Goal: Transaction & Acquisition: Purchase product/service

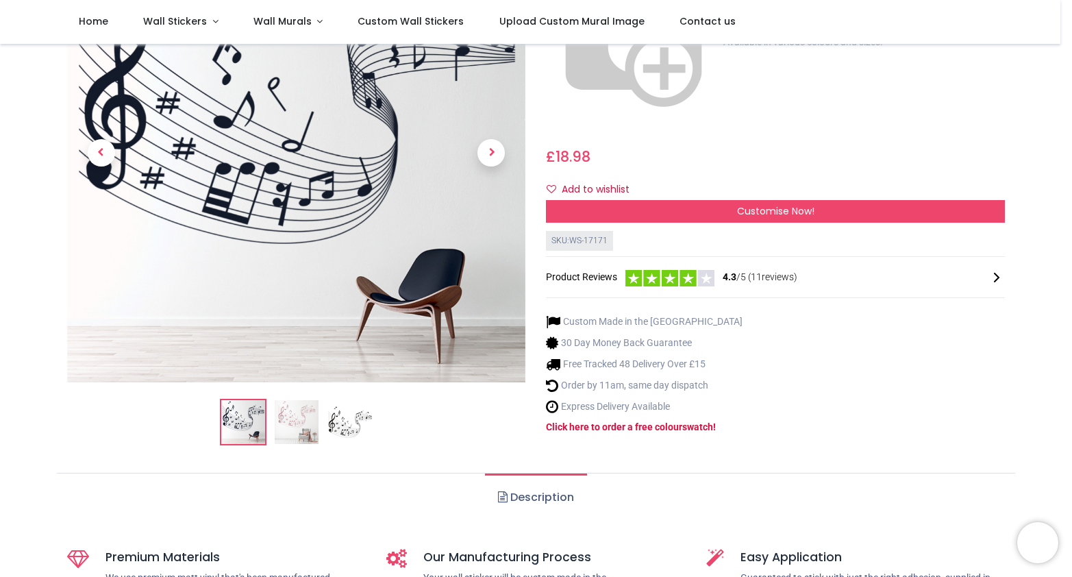
scroll to position [260, 0]
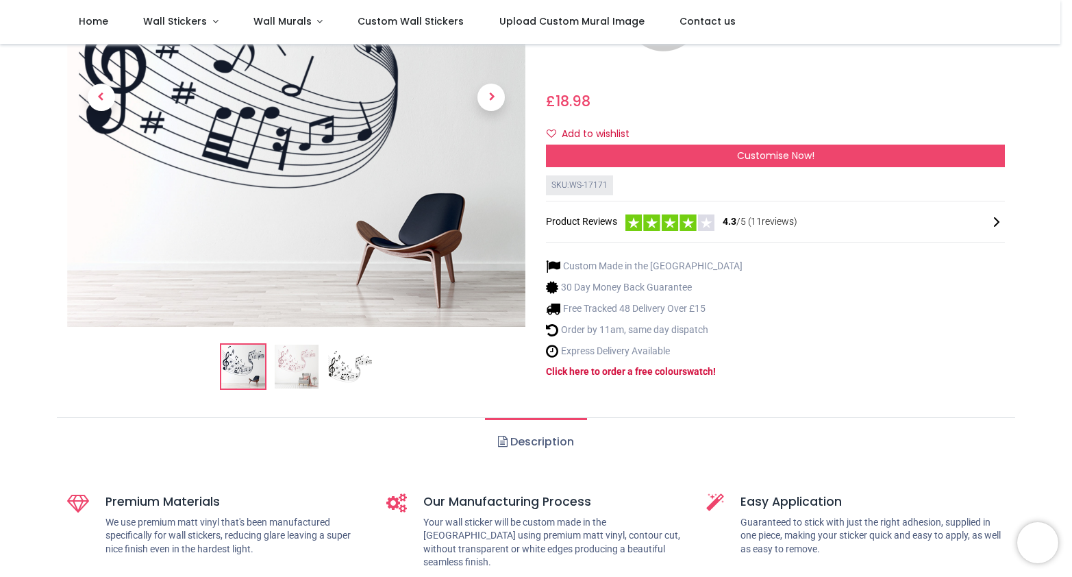
click at [297, 345] on img at bounding box center [297, 367] width 44 height 44
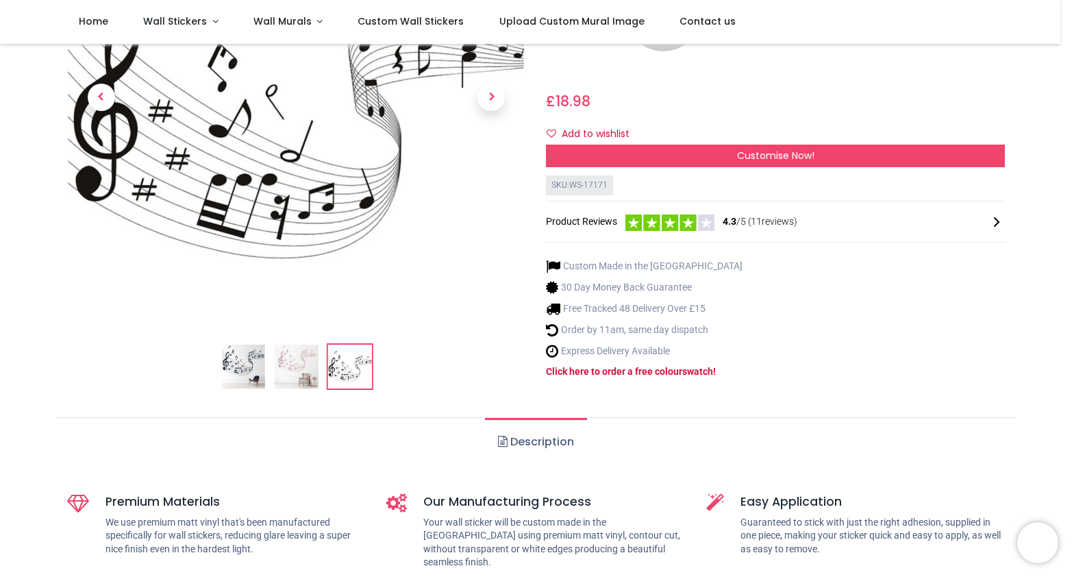
click at [409, 124] on img at bounding box center [296, 97] width 459 height 459
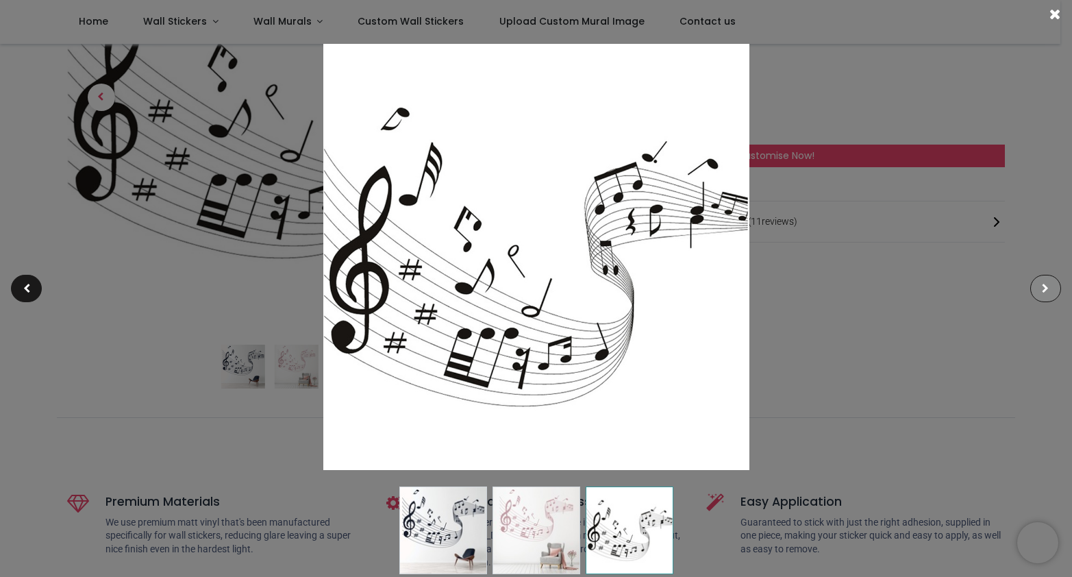
click at [1046, 289] on span at bounding box center [1045, 289] width 7 height 10
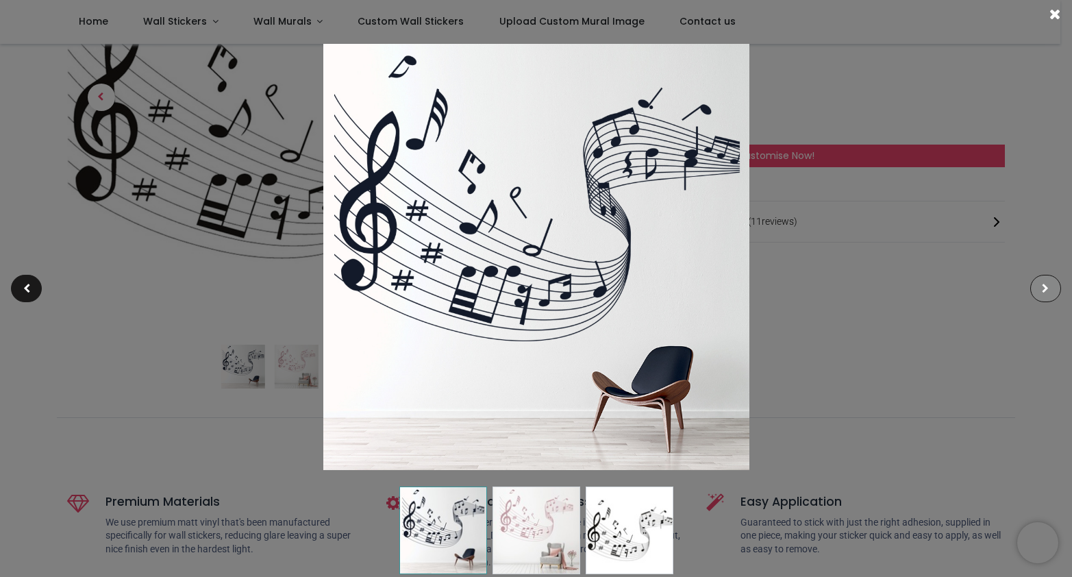
click at [1046, 289] on span at bounding box center [1045, 289] width 7 height 10
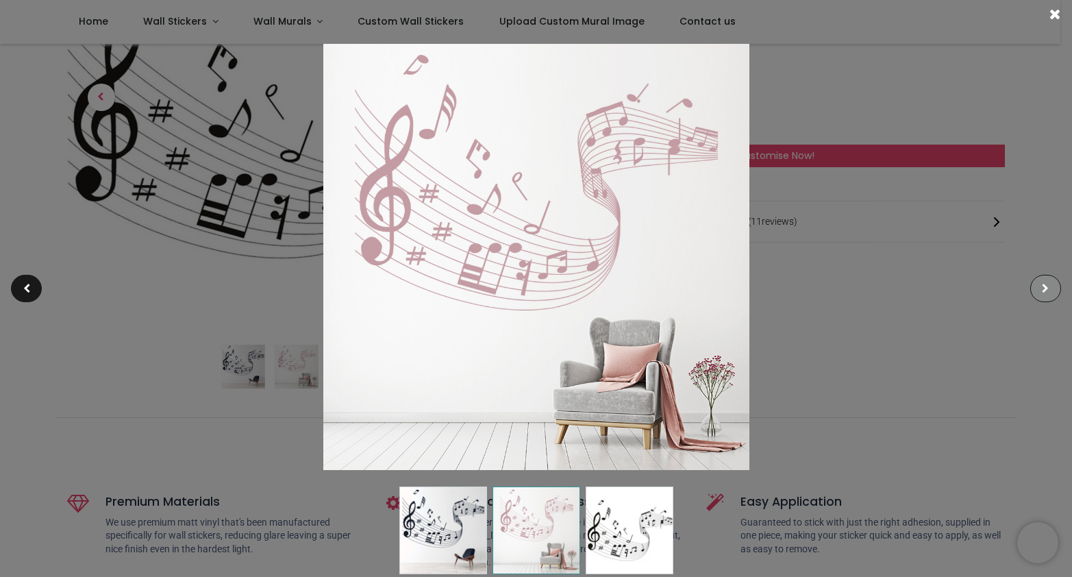
click at [1046, 289] on span at bounding box center [1045, 289] width 7 height 10
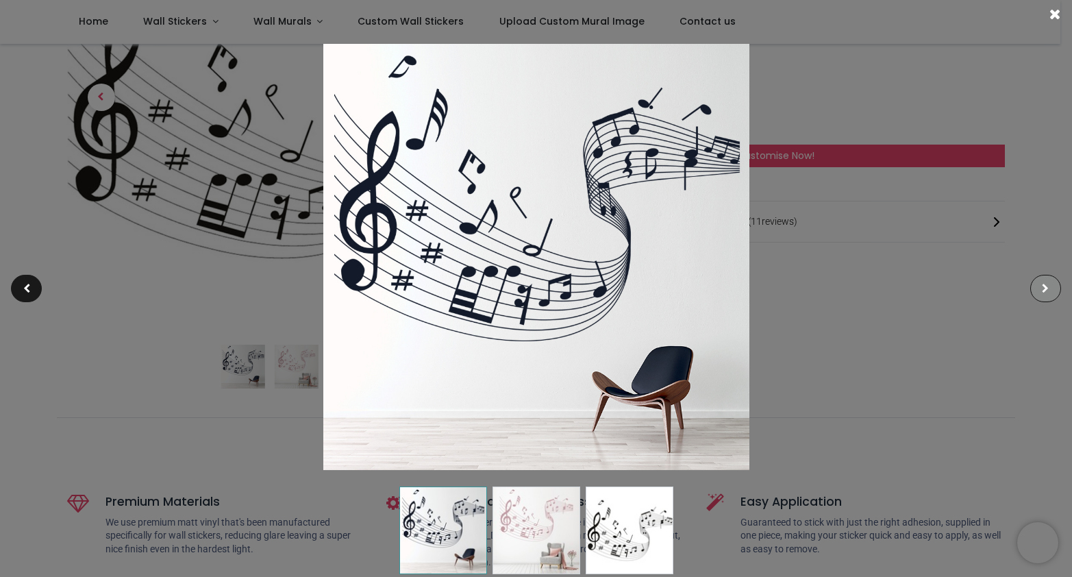
click at [1046, 289] on span at bounding box center [1045, 289] width 7 height 10
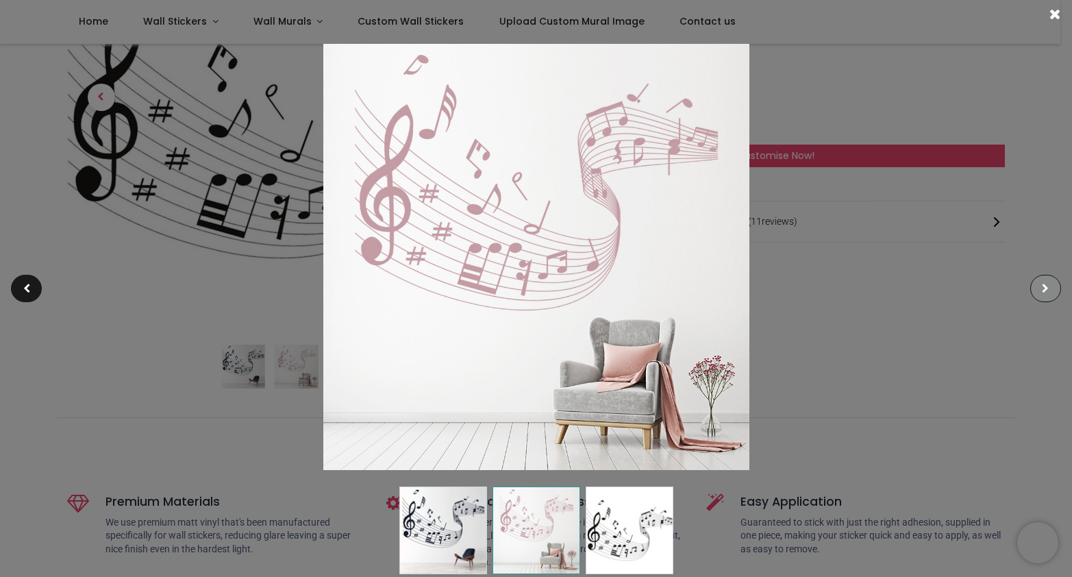
click at [1046, 289] on span at bounding box center [1045, 289] width 7 height 10
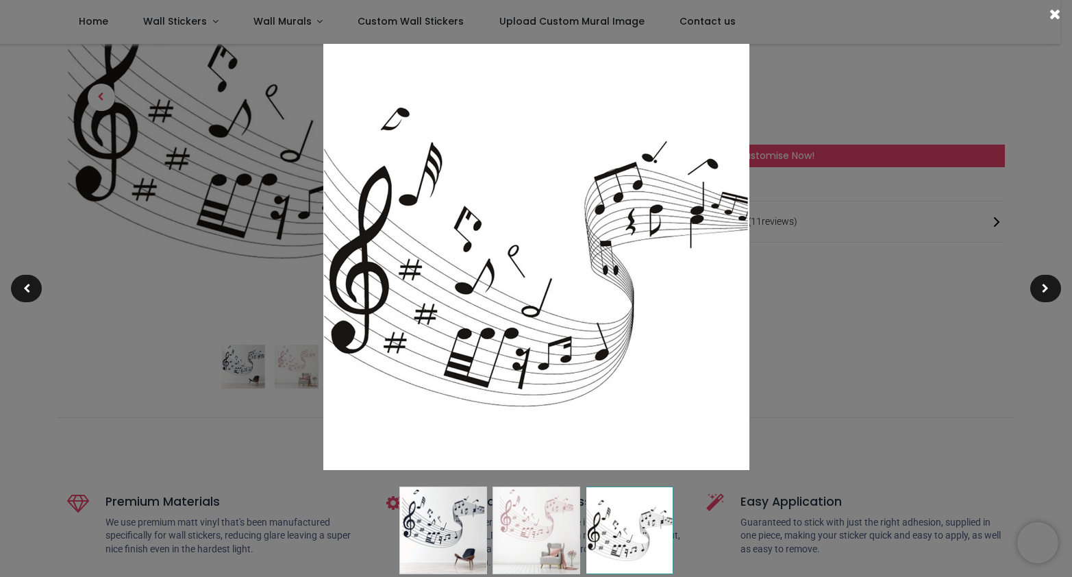
click at [186, 343] on div at bounding box center [536, 288] width 1072 height 577
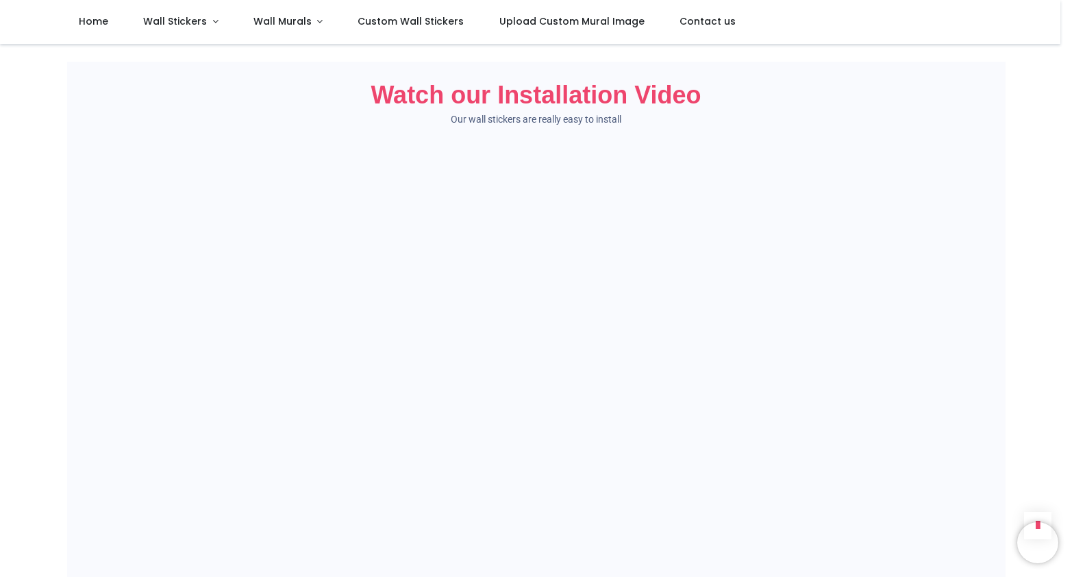
scroll to position [677, 0]
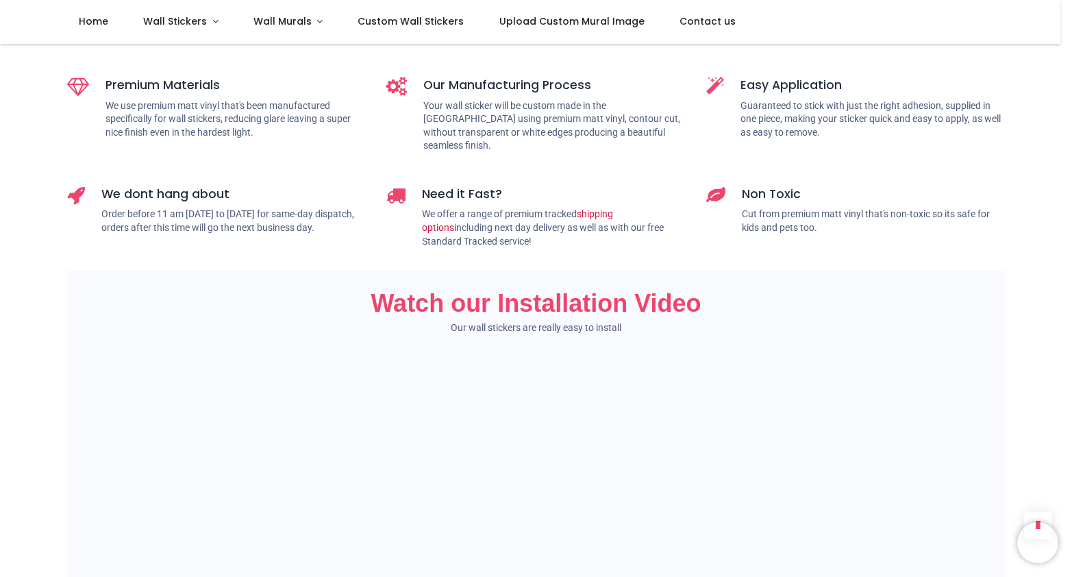
click at [526, 289] on span "Watch our Installation Video" at bounding box center [536, 303] width 330 height 28
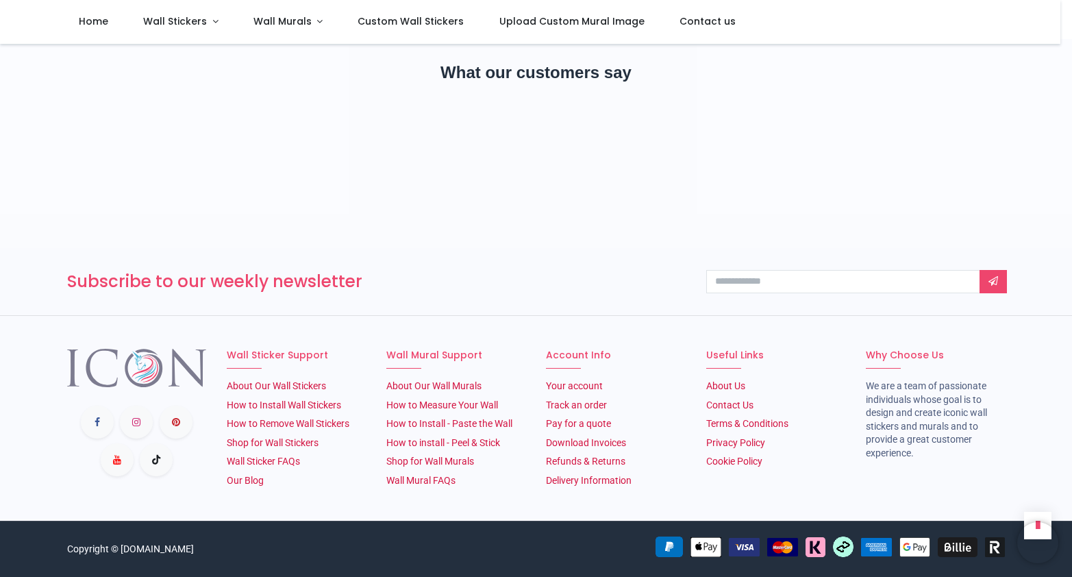
scroll to position [2045, 0]
click at [261, 391] on link "About Our Wall Stickers" at bounding box center [276, 385] width 99 height 11
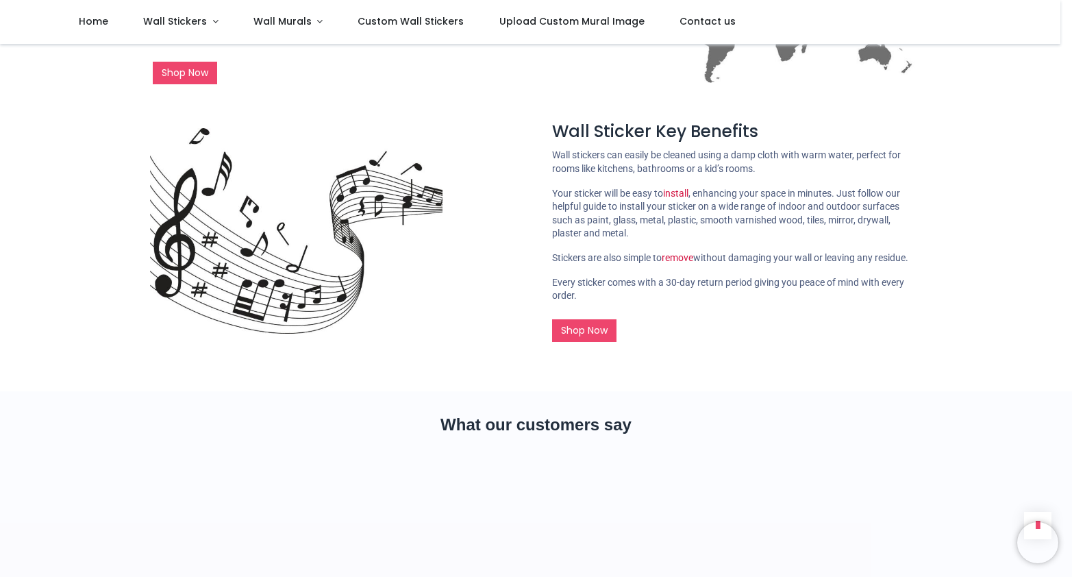
scroll to position [625, 0]
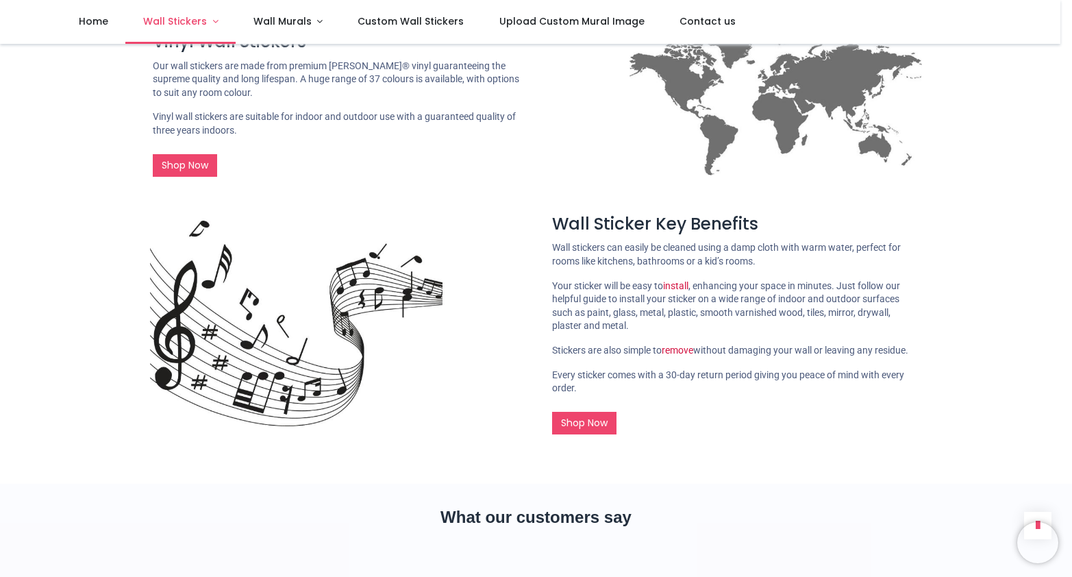
click at [163, 22] on span "Wall Stickers" at bounding box center [175, 21] width 64 height 14
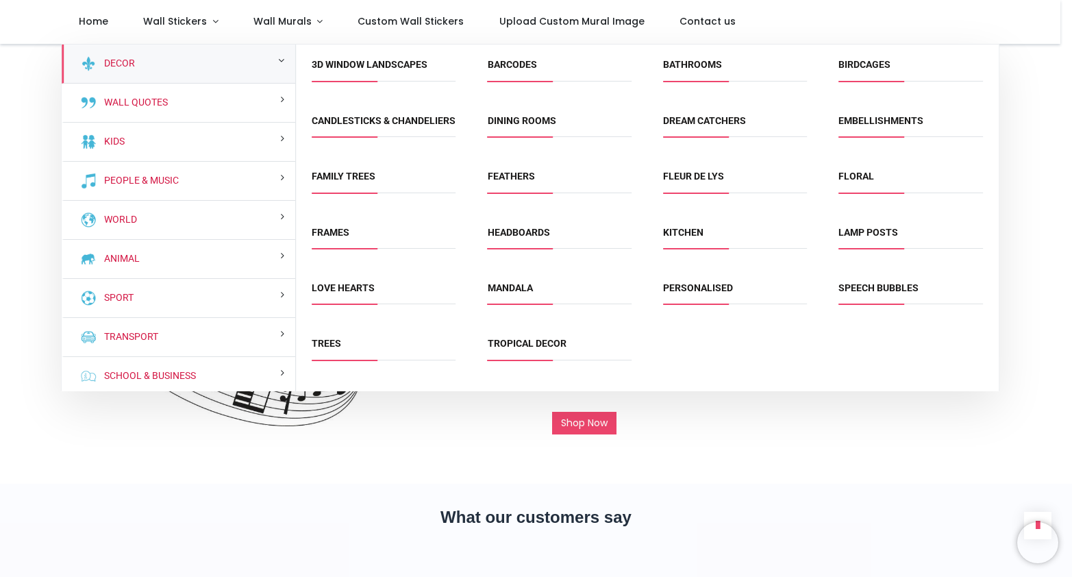
scroll to position [0, 0]
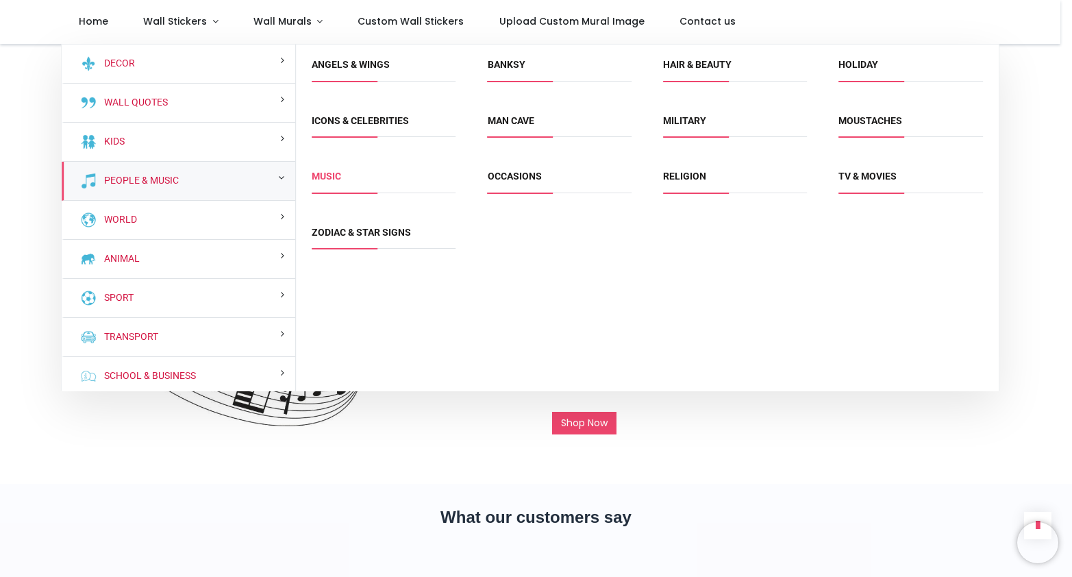
click at [341, 173] on link "Music" at bounding box center [326, 176] width 29 height 11
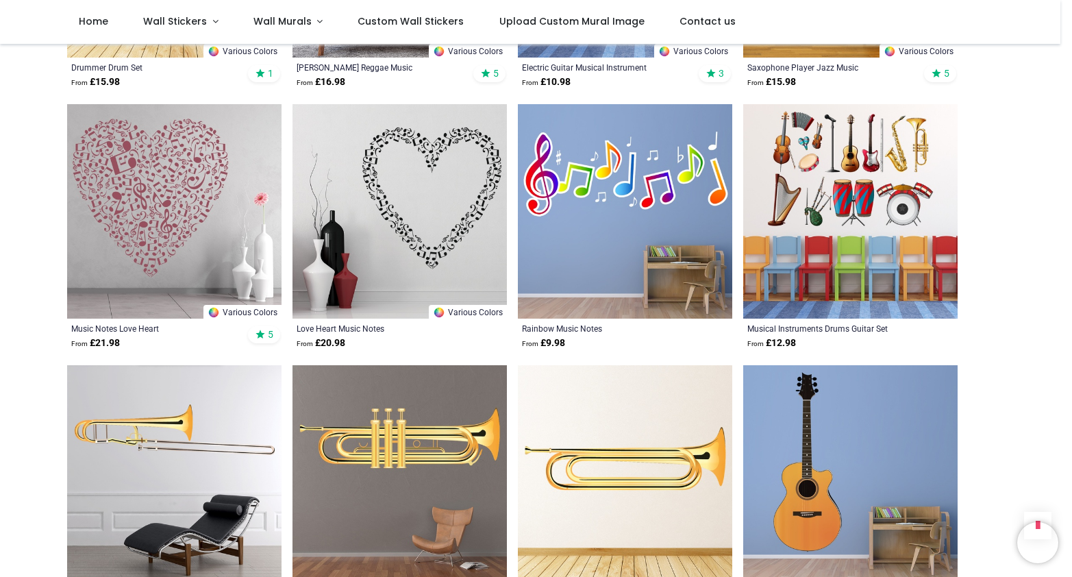
scroll to position [1719, 0]
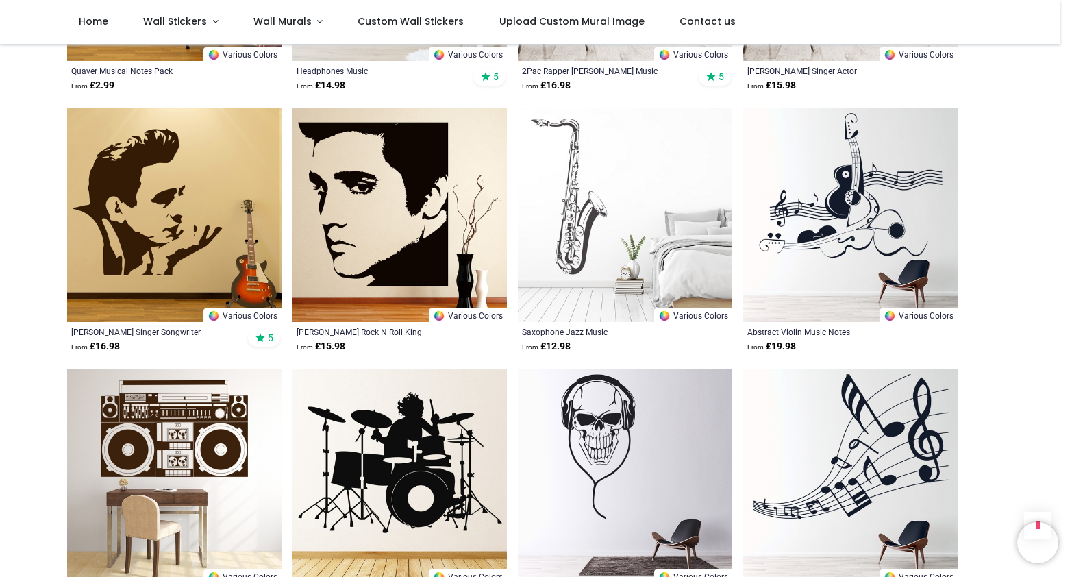
scroll to position [3125, 0]
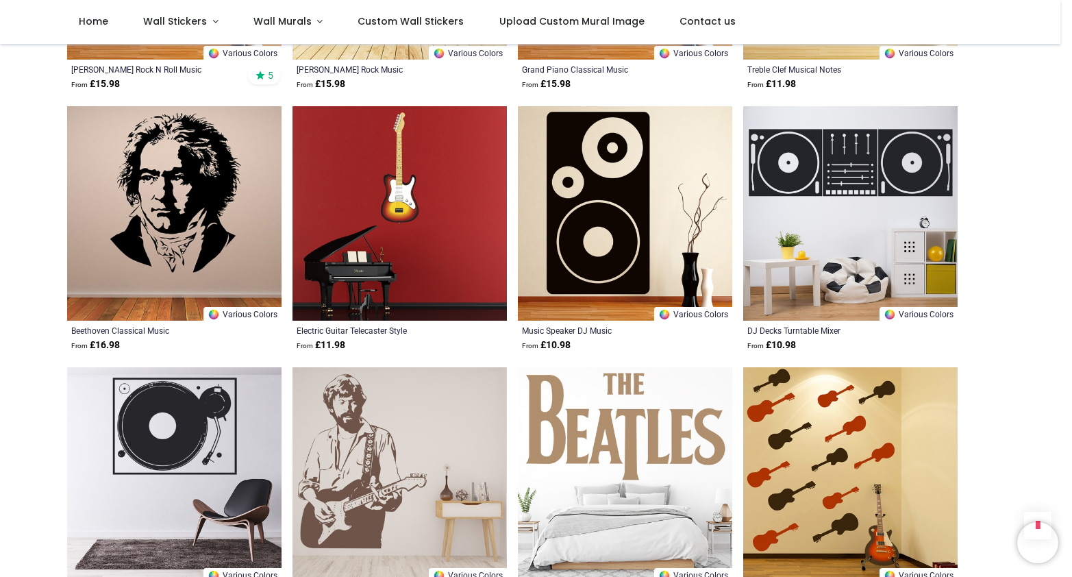
scroll to position [5312, 0]
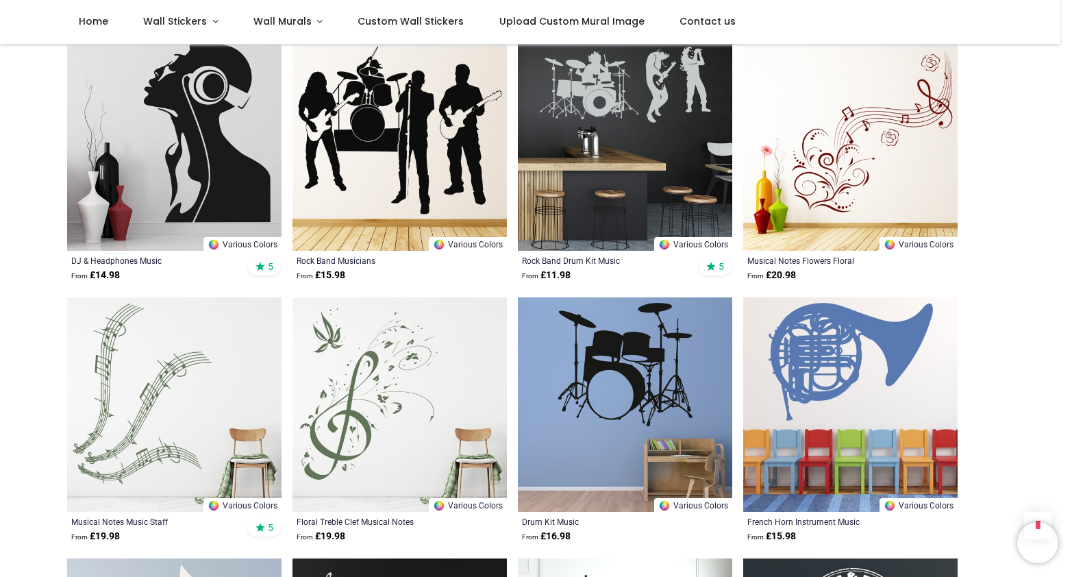
scroll to position [6093, 0]
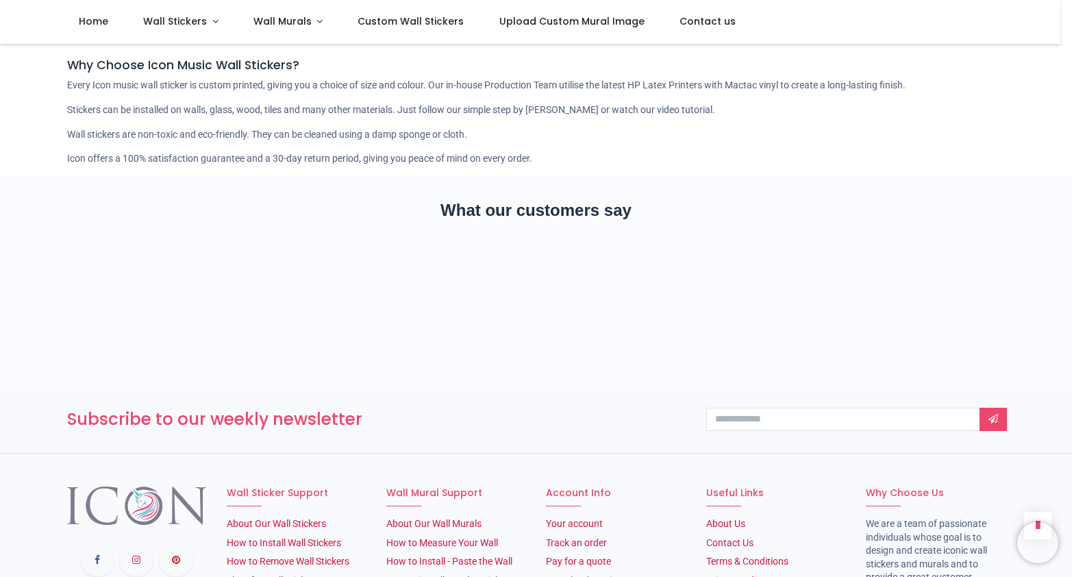
scroll to position [9531, 0]
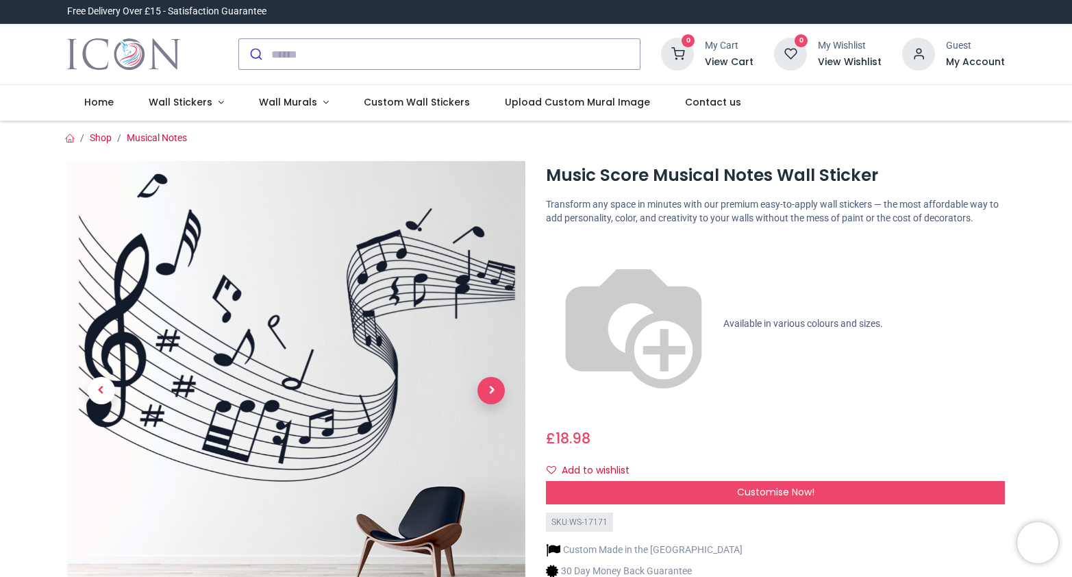
click at [484, 390] on span "Next" at bounding box center [491, 390] width 27 height 27
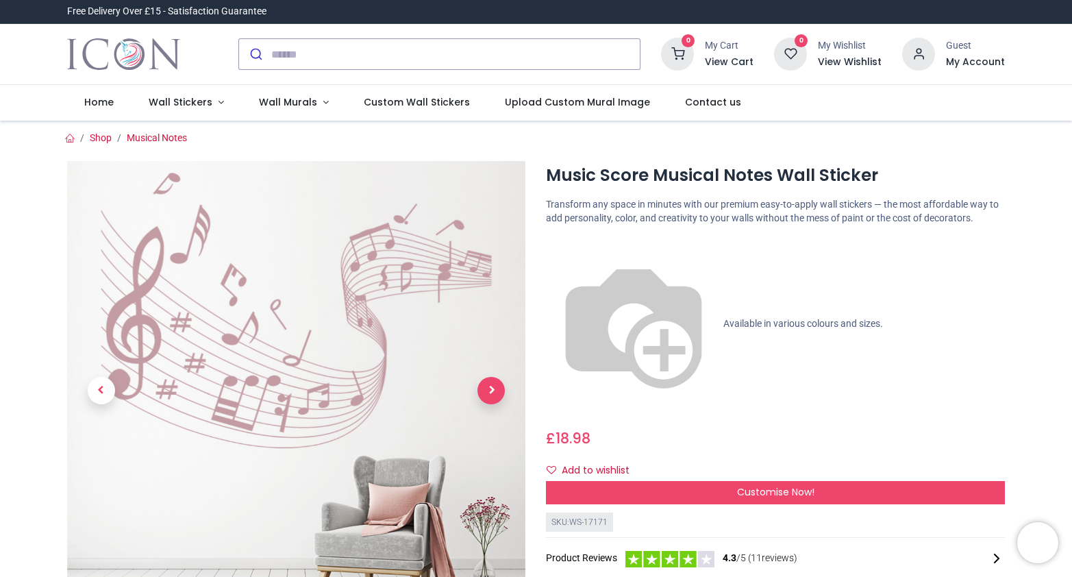
click at [484, 390] on span "Next" at bounding box center [491, 390] width 27 height 27
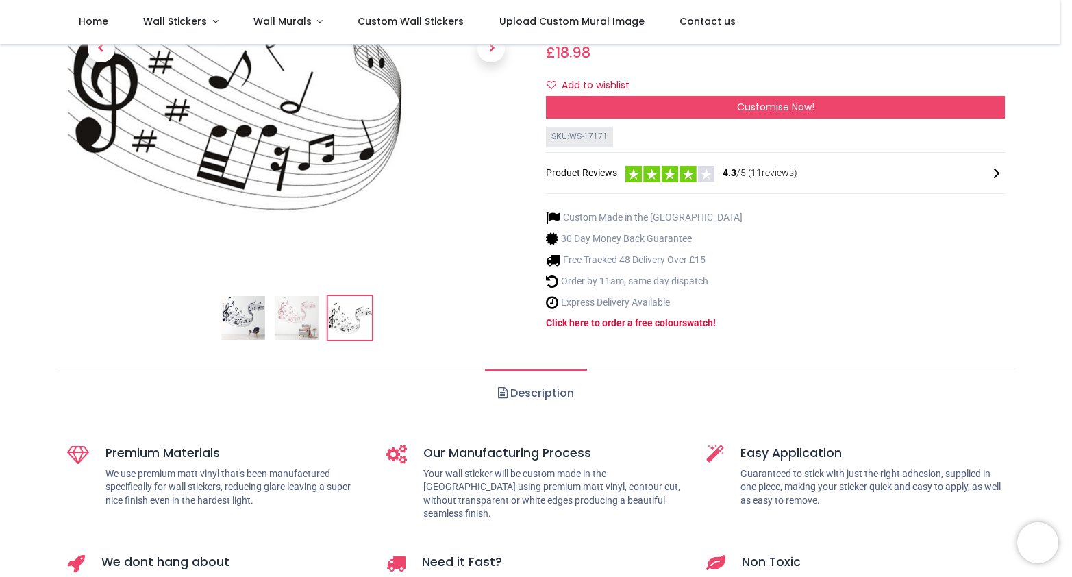
scroll to position [312, 0]
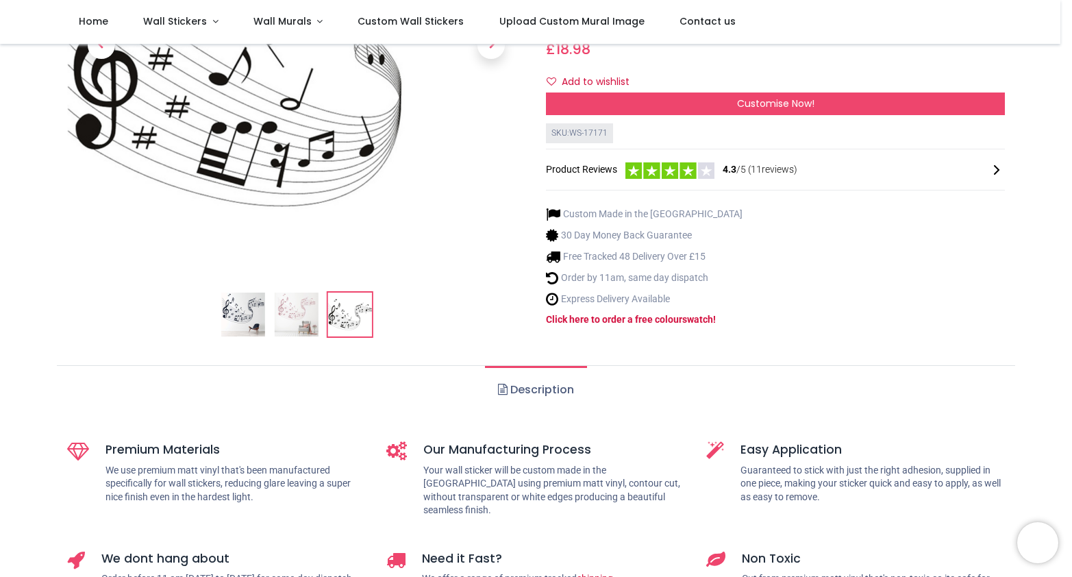
click at [234, 293] on img at bounding box center [243, 315] width 44 height 44
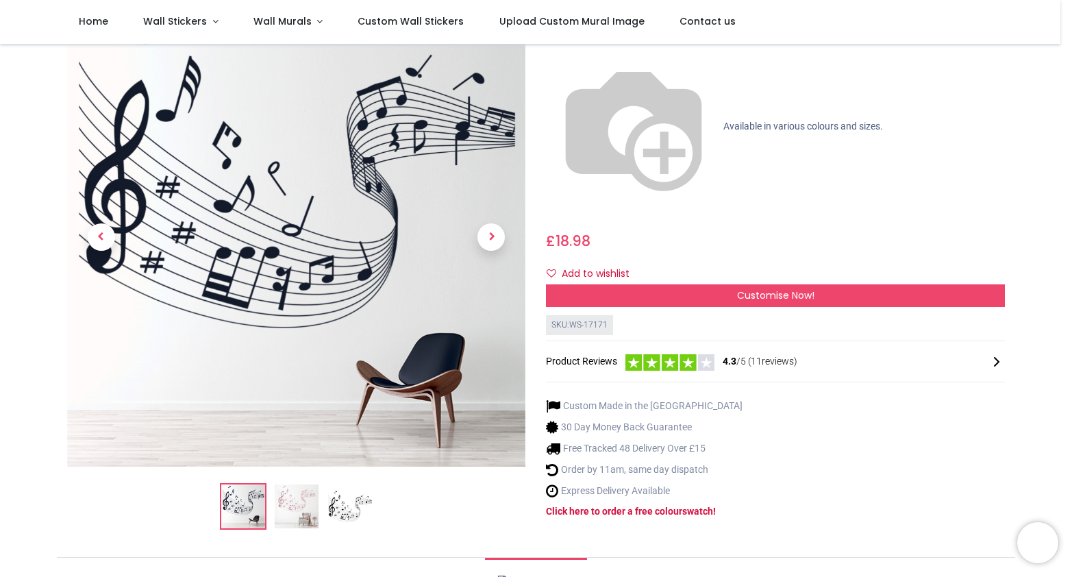
scroll to position [104, 0]
